Goal: Transaction & Acquisition: Purchase product/service

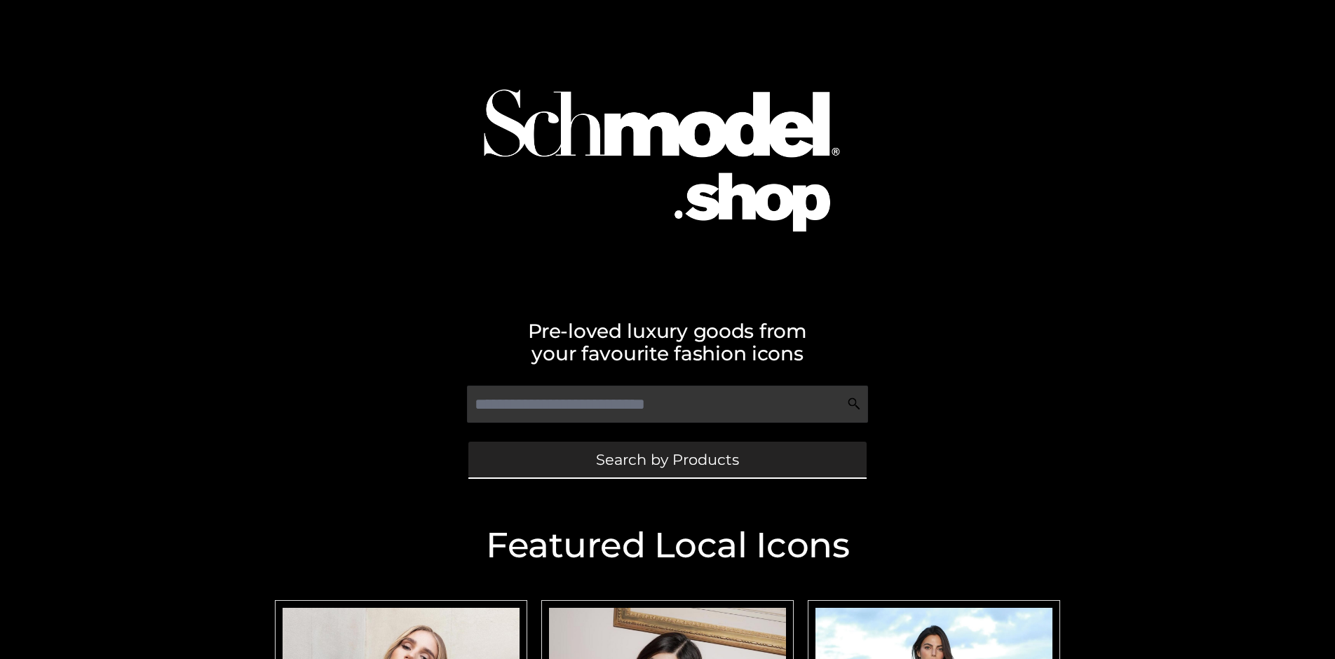
click at [667, 459] on span "Search by Products" at bounding box center [667, 459] width 143 height 15
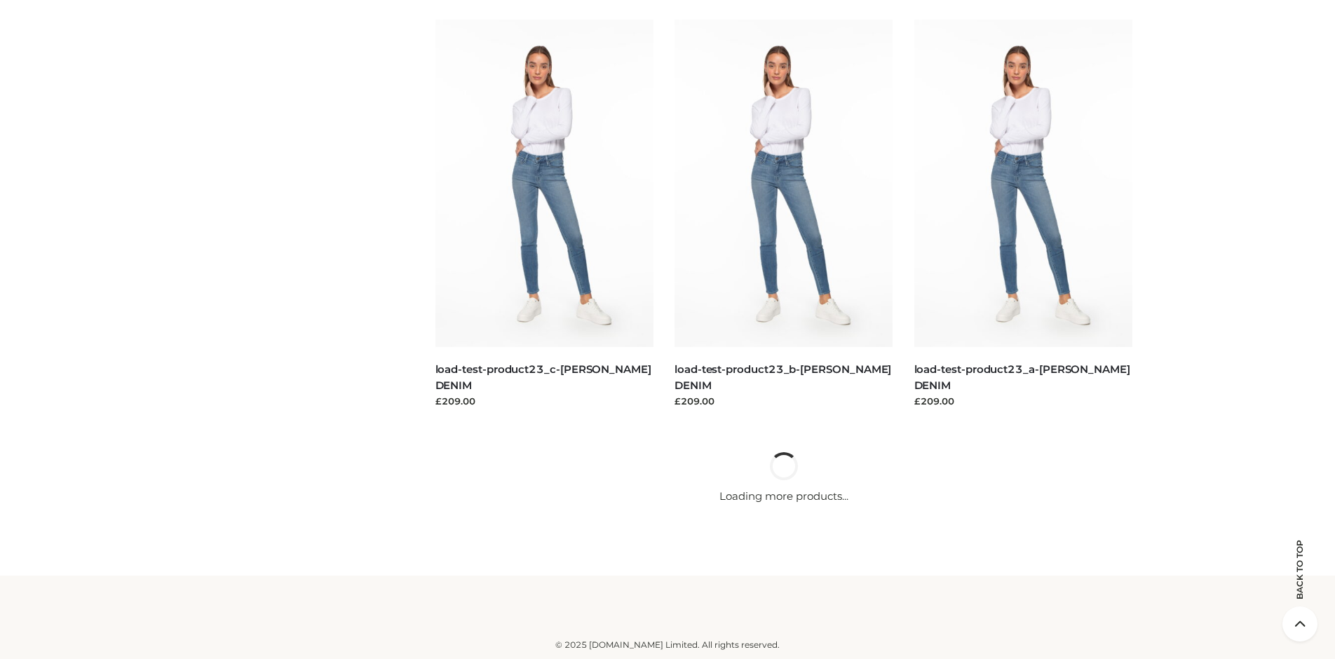
scroll to position [3016, 0]
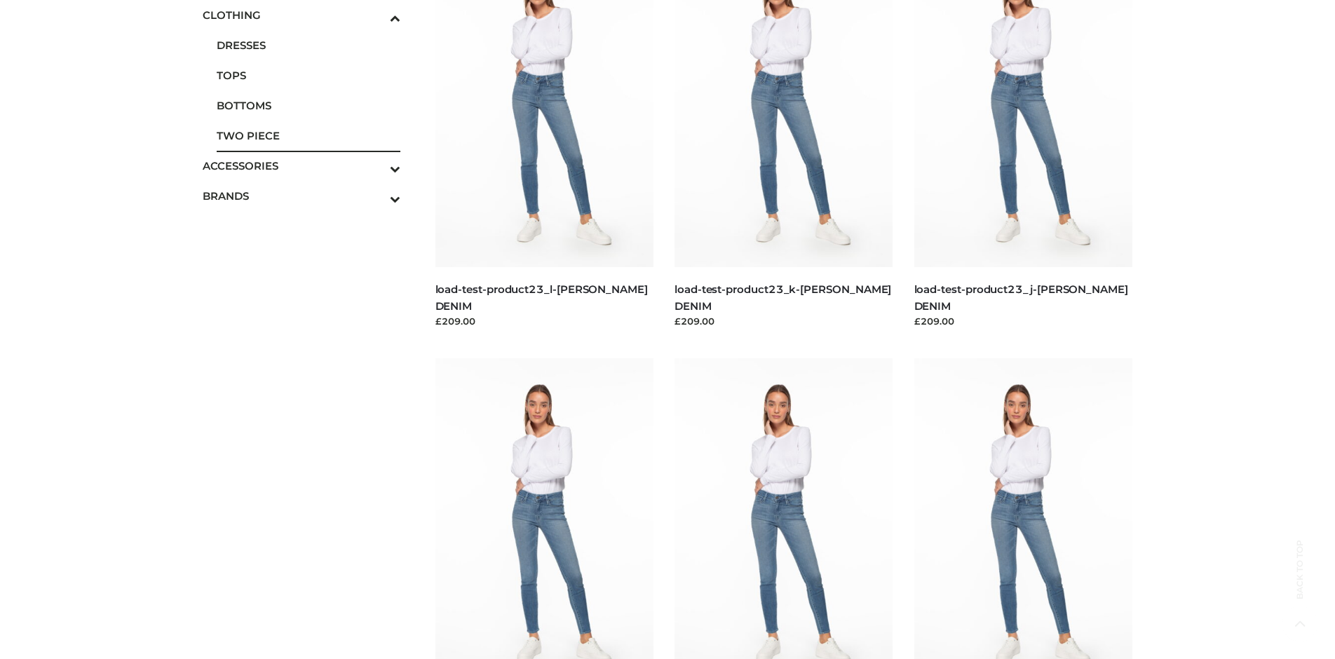
click at [308, 135] on span "TWO PIECE" at bounding box center [309, 136] width 184 height 16
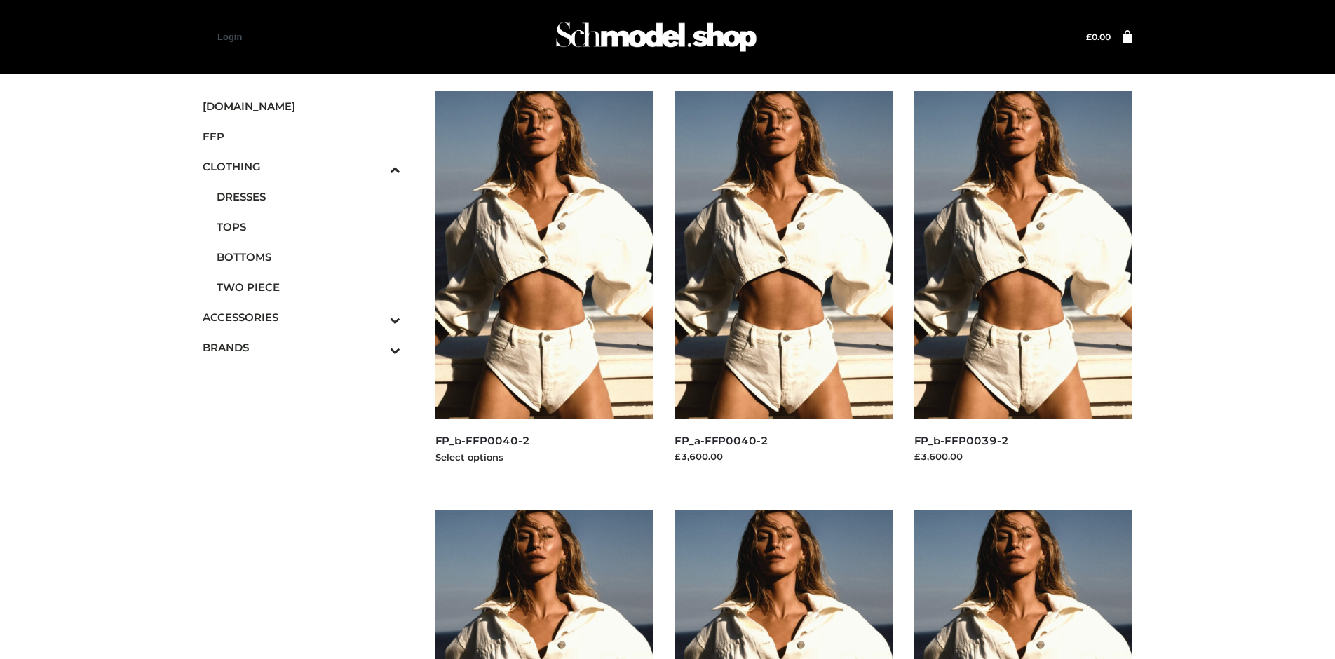
click at [544, 286] on img at bounding box center [544, 254] width 219 height 327
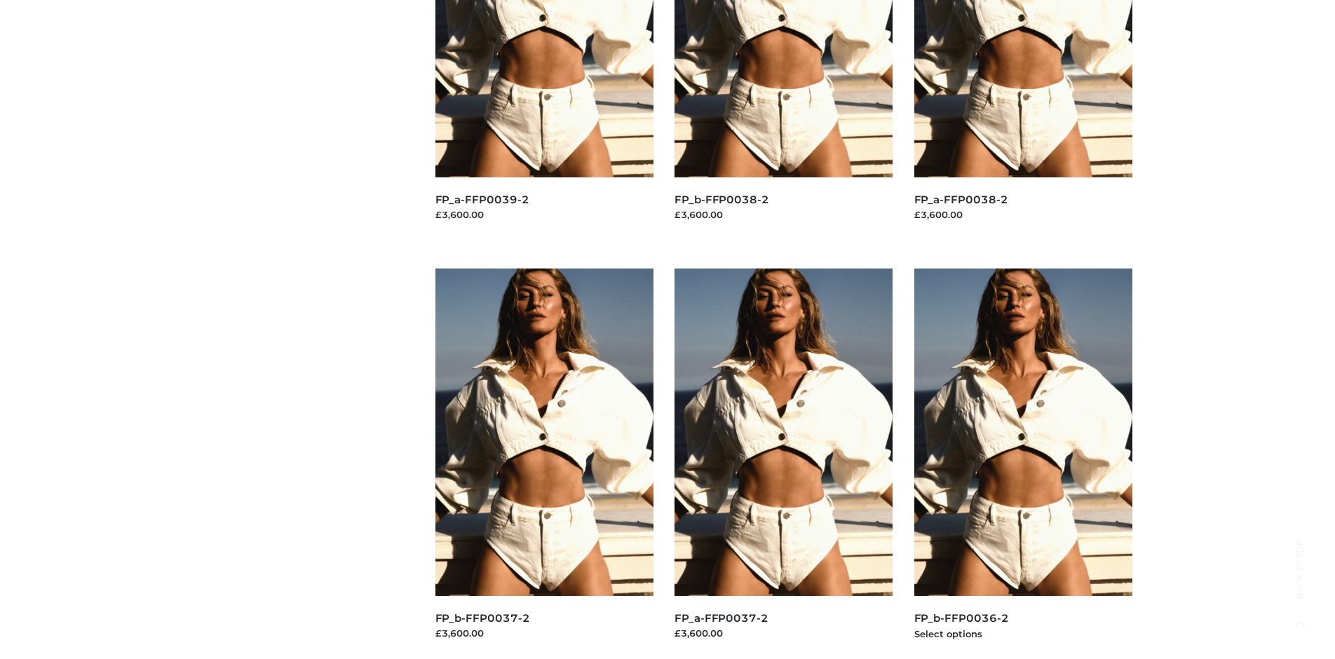
click at [1023, 463] on img at bounding box center [1023, 431] width 219 height 327
click at [783, 463] on img at bounding box center [783, 431] width 219 height 327
click at [1023, 463] on img at bounding box center [1023, 431] width 219 height 327
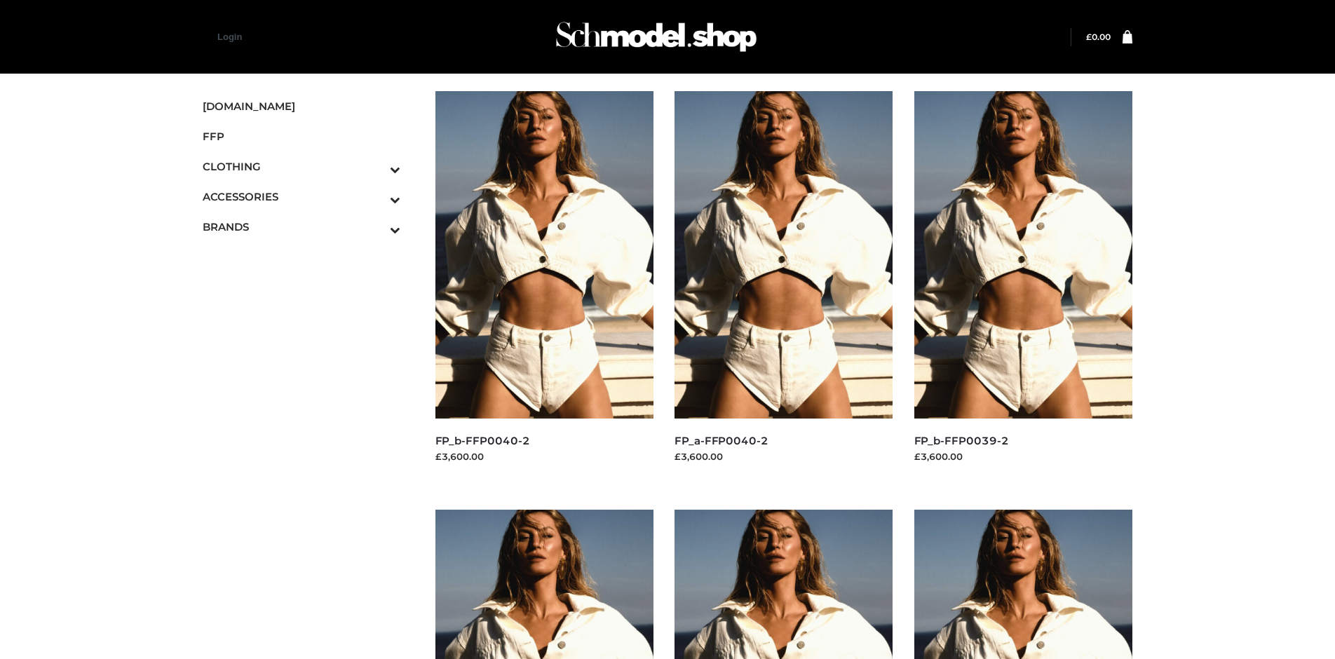
scroll to position [1079, 0]
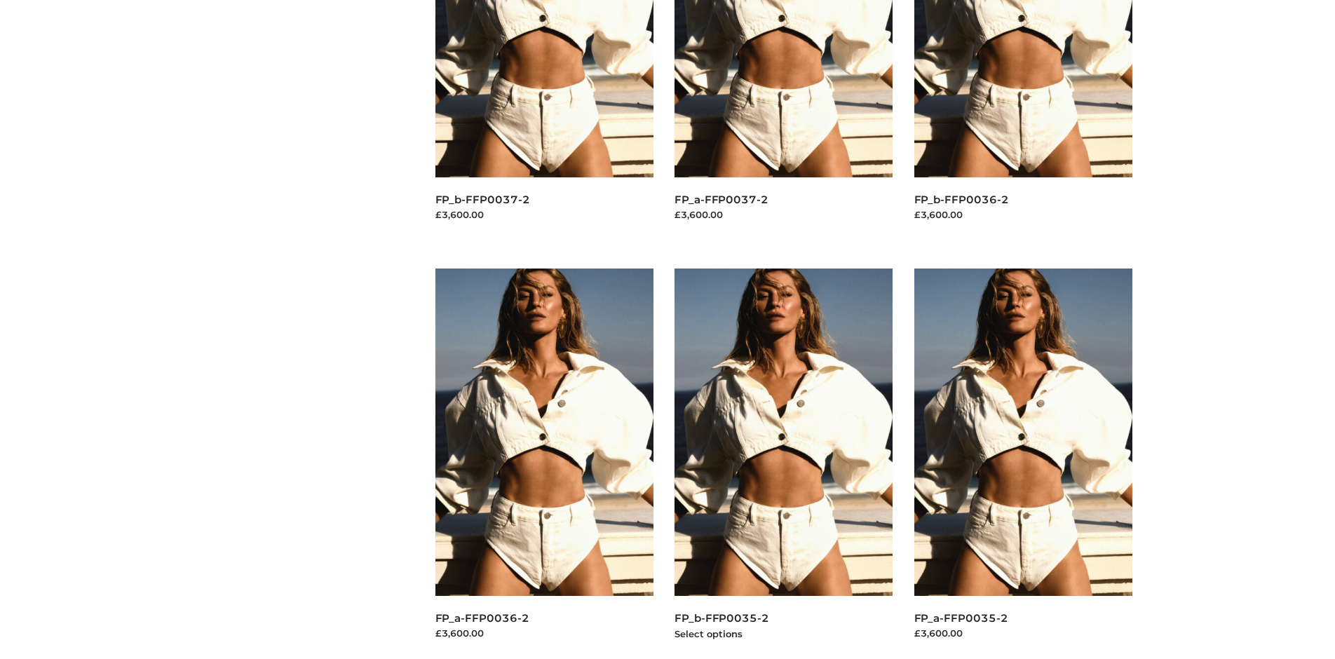
click at [783, 463] on img at bounding box center [783, 431] width 219 height 327
click at [1023, 463] on img at bounding box center [1023, 431] width 219 height 327
click at [544, 463] on img at bounding box center [544, 431] width 219 height 327
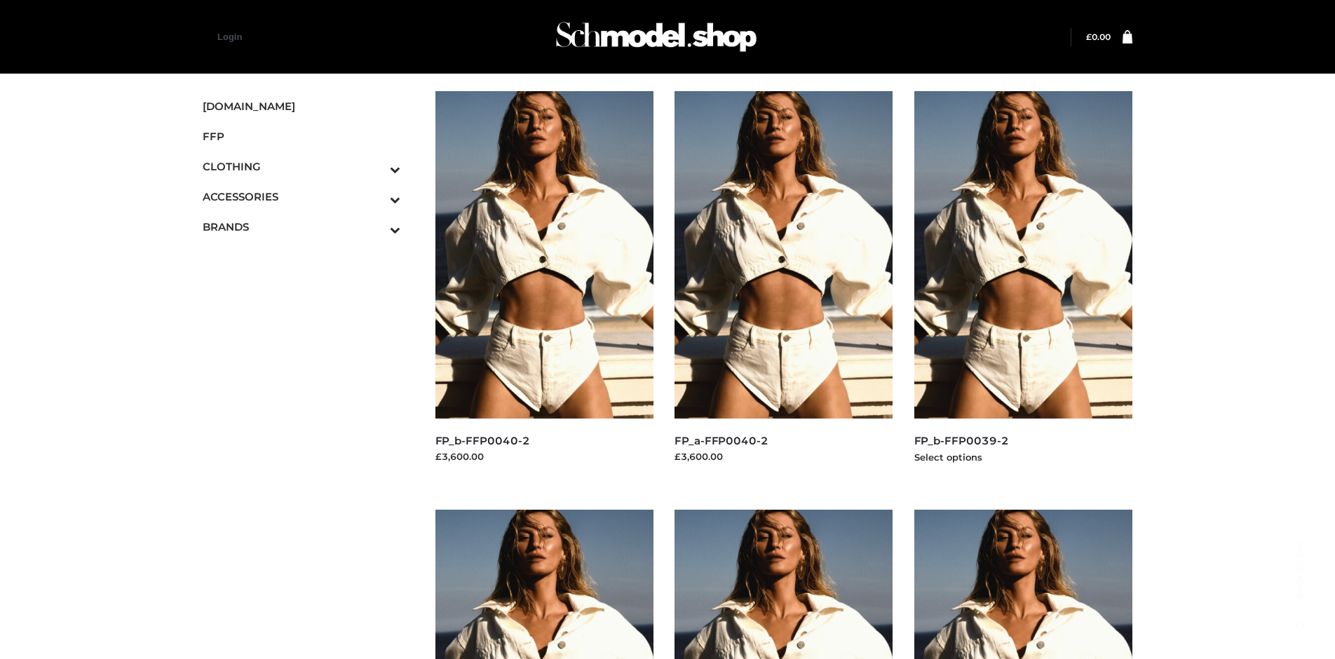
click at [1023, 286] on img at bounding box center [1023, 254] width 219 height 327
click at [375, 196] on icon "Toggle Submenu" at bounding box center [321, 199] width 157 height 16
click at [308, 257] on span "JEWELRY" at bounding box center [309, 257] width 184 height 16
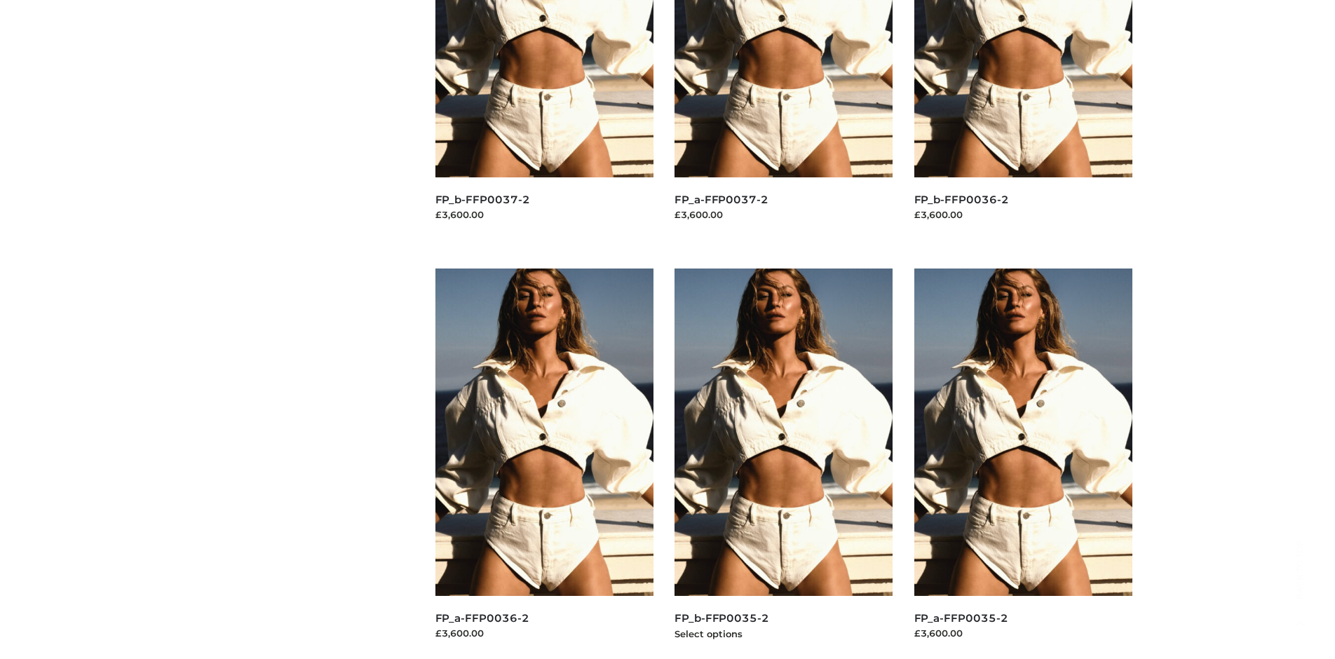
click at [783, 463] on img at bounding box center [783, 431] width 219 height 327
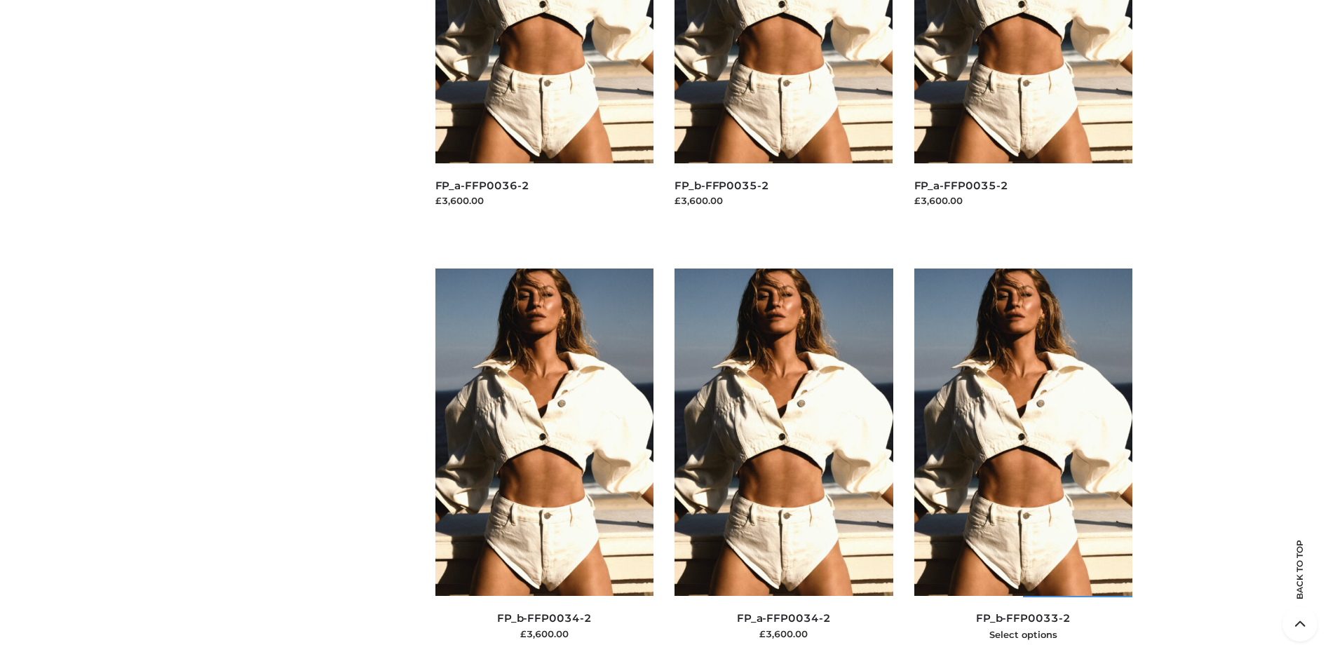
click at [1023, 463] on img at bounding box center [1023, 431] width 219 height 327
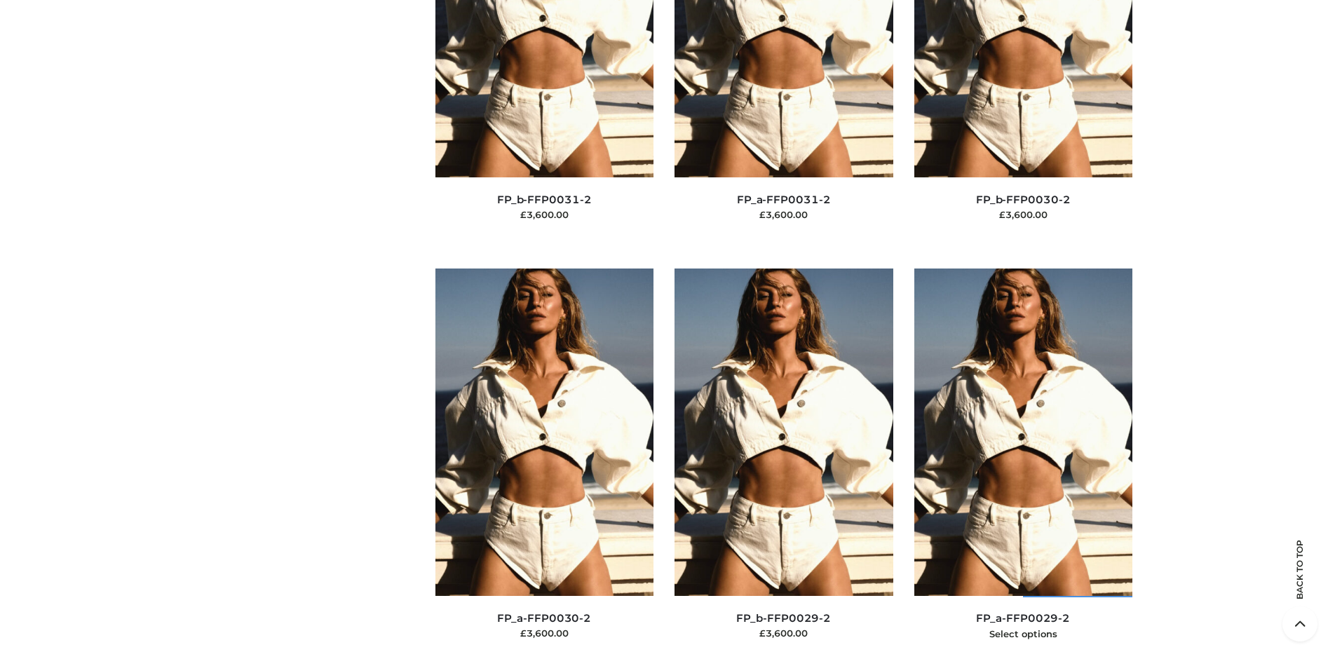
click at [1023, 463] on img at bounding box center [1023, 431] width 219 height 327
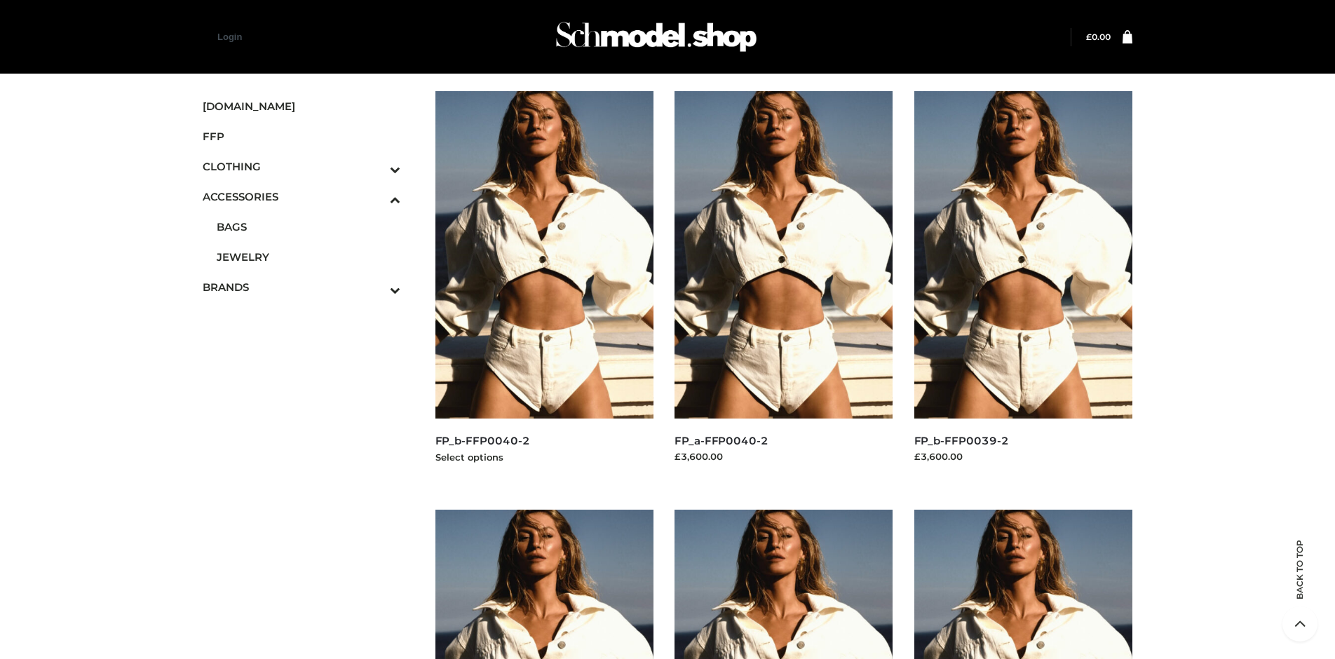
click at [544, 286] on img at bounding box center [544, 254] width 219 height 327
click at [375, 287] on icon "Toggle Submenu" at bounding box center [321, 290] width 157 height 16
click at [0, 0] on span "OPP SWIMWEAR" at bounding box center [0, 0] width 0 height 0
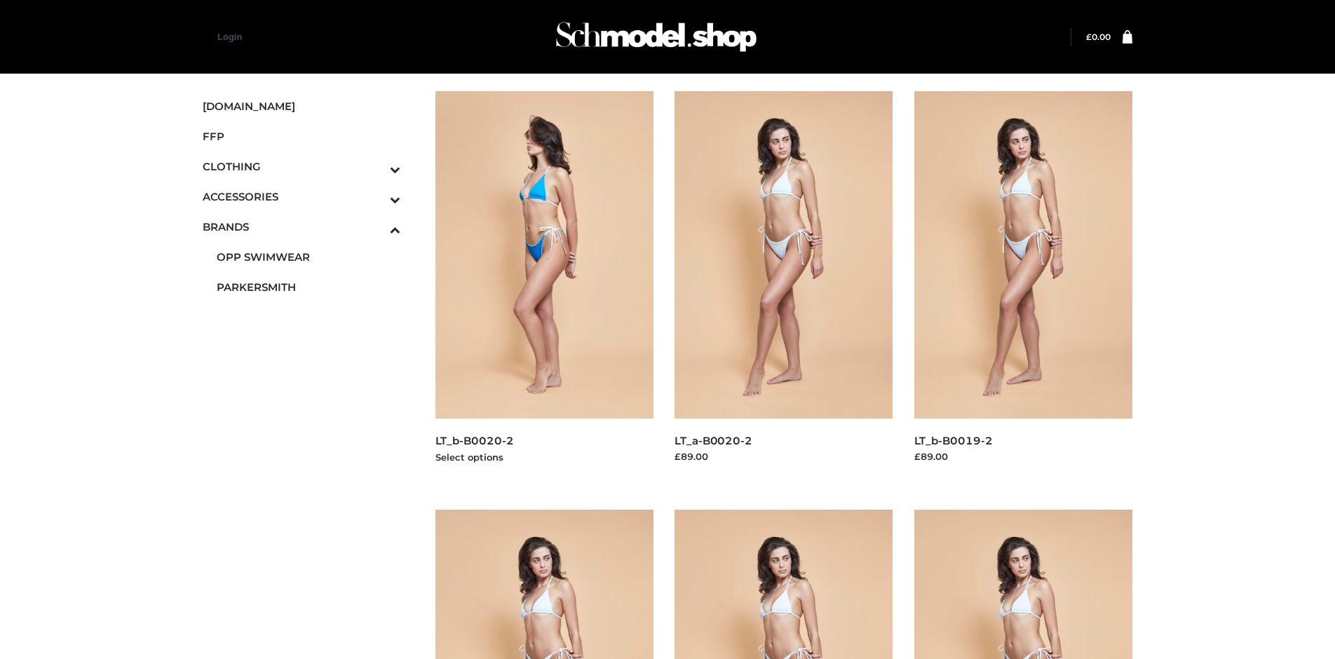
click at [544, 286] on img at bounding box center [544, 254] width 219 height 327
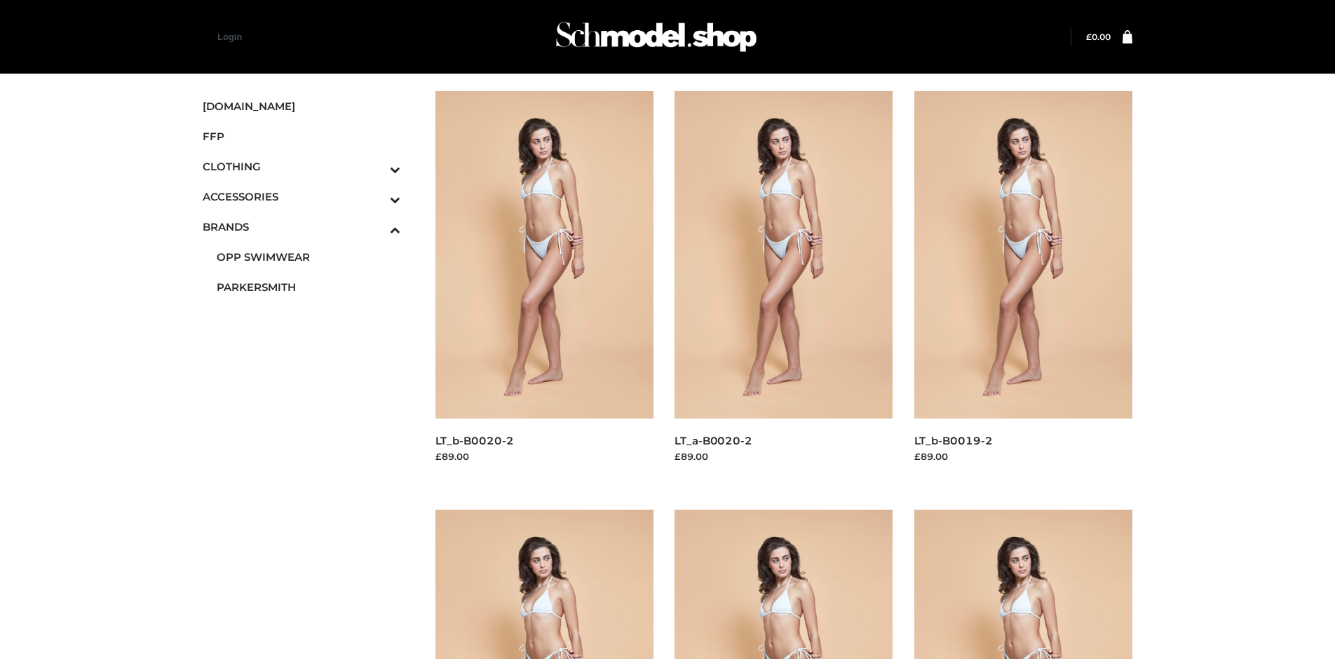
scroll to position [1079, 0]
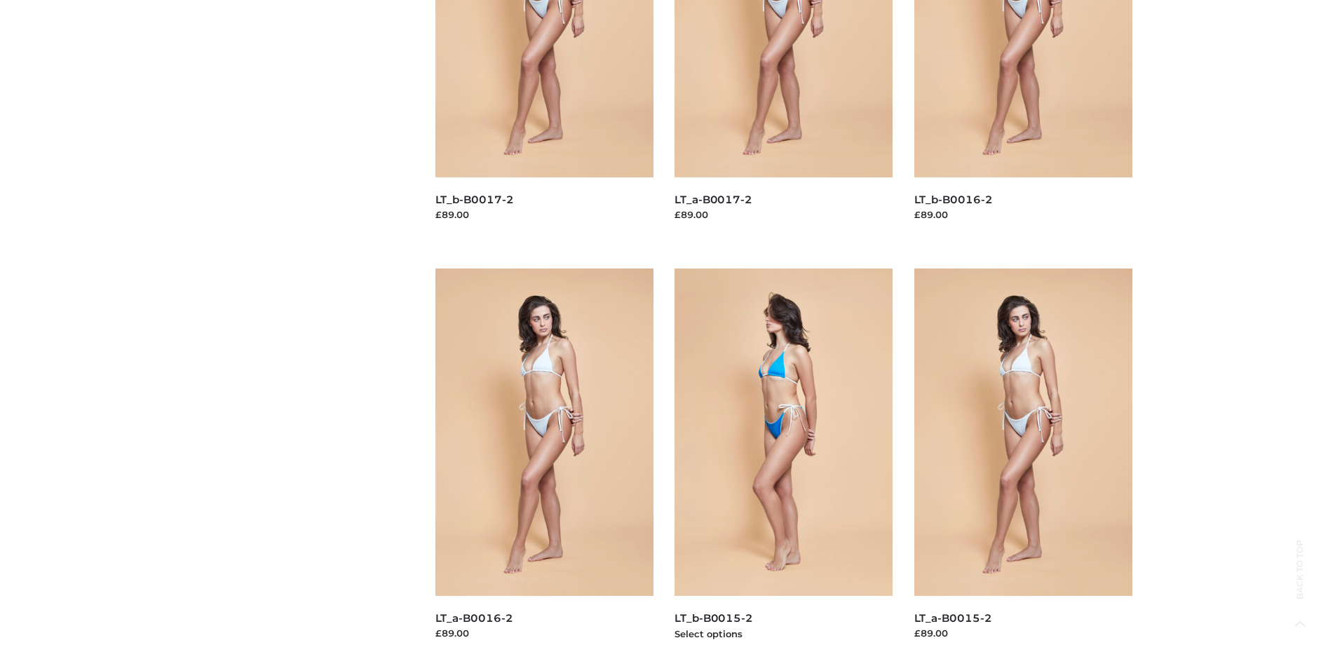
click at [783, 463] on img at bounding box center [783, 431] width 219 height 327
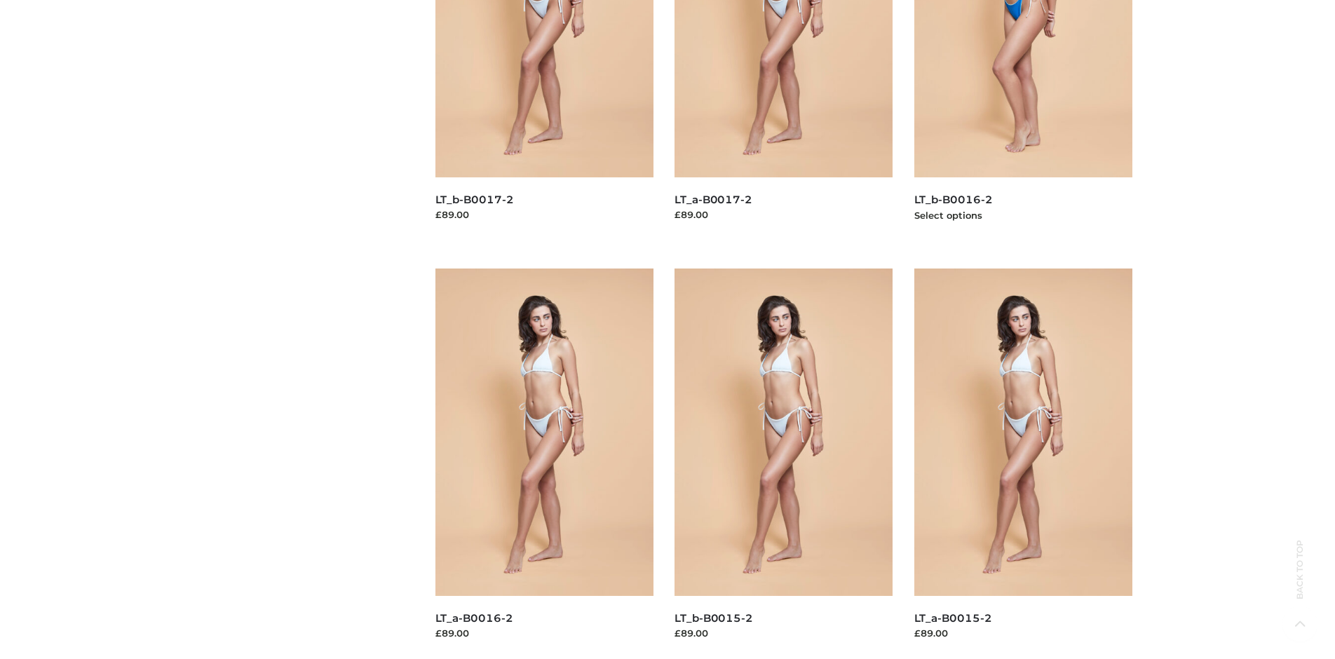
scroll to position [660, 0]
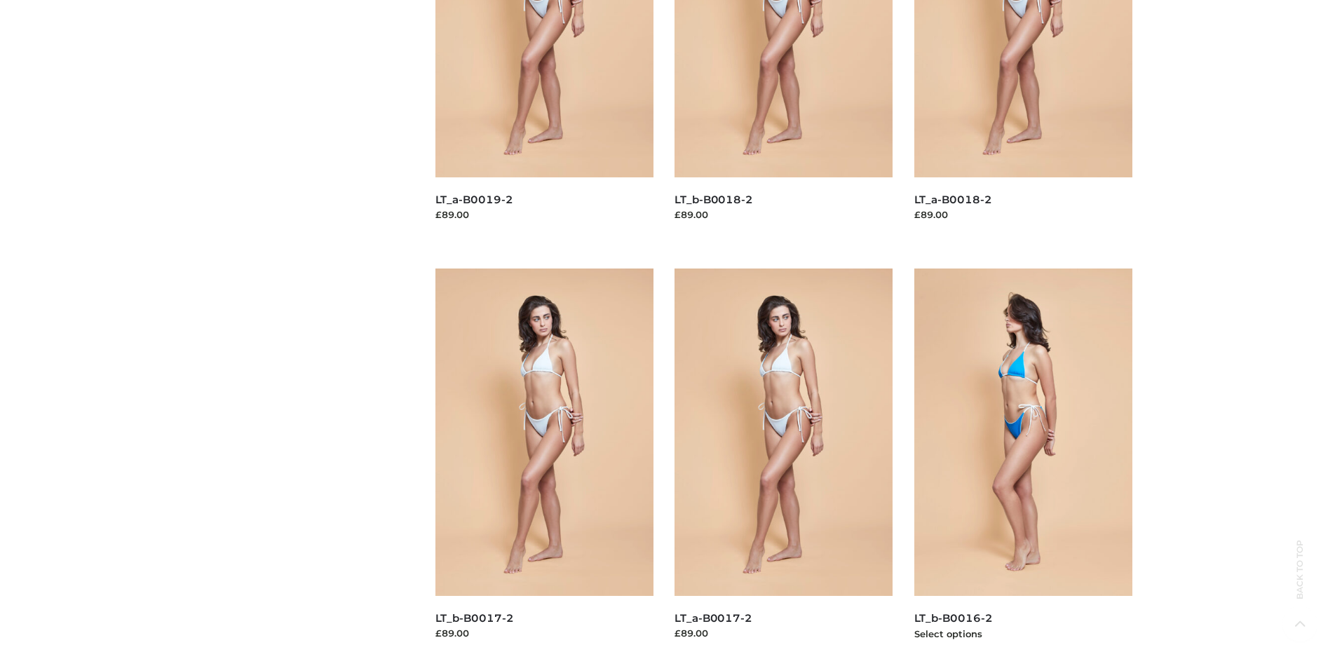
click at [1023, 463] on img at bounding box center [1023, 431] width 219 height 327
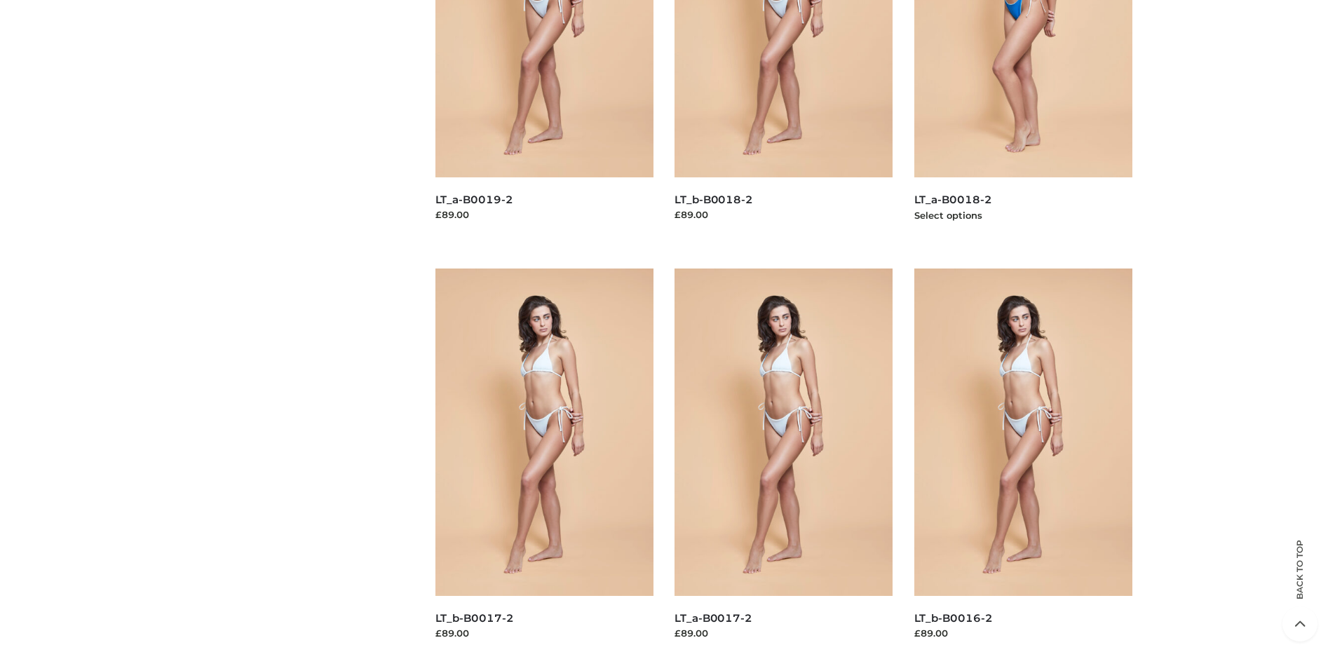
scroll to position [0, 0]
